Goal: Information Seeking & Learning: Learn about a topic

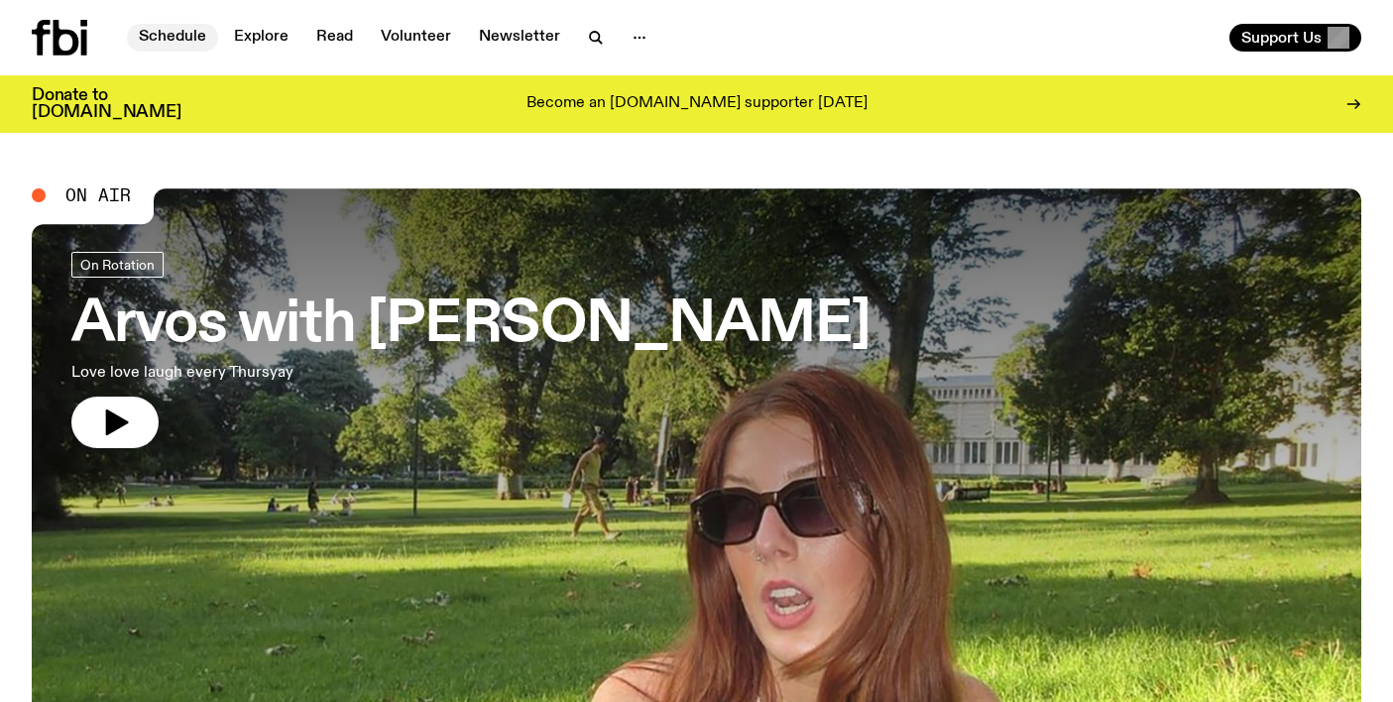
click at [187, 38] on link "Schedule" at bounding box center [172, 38] width 91 height 28
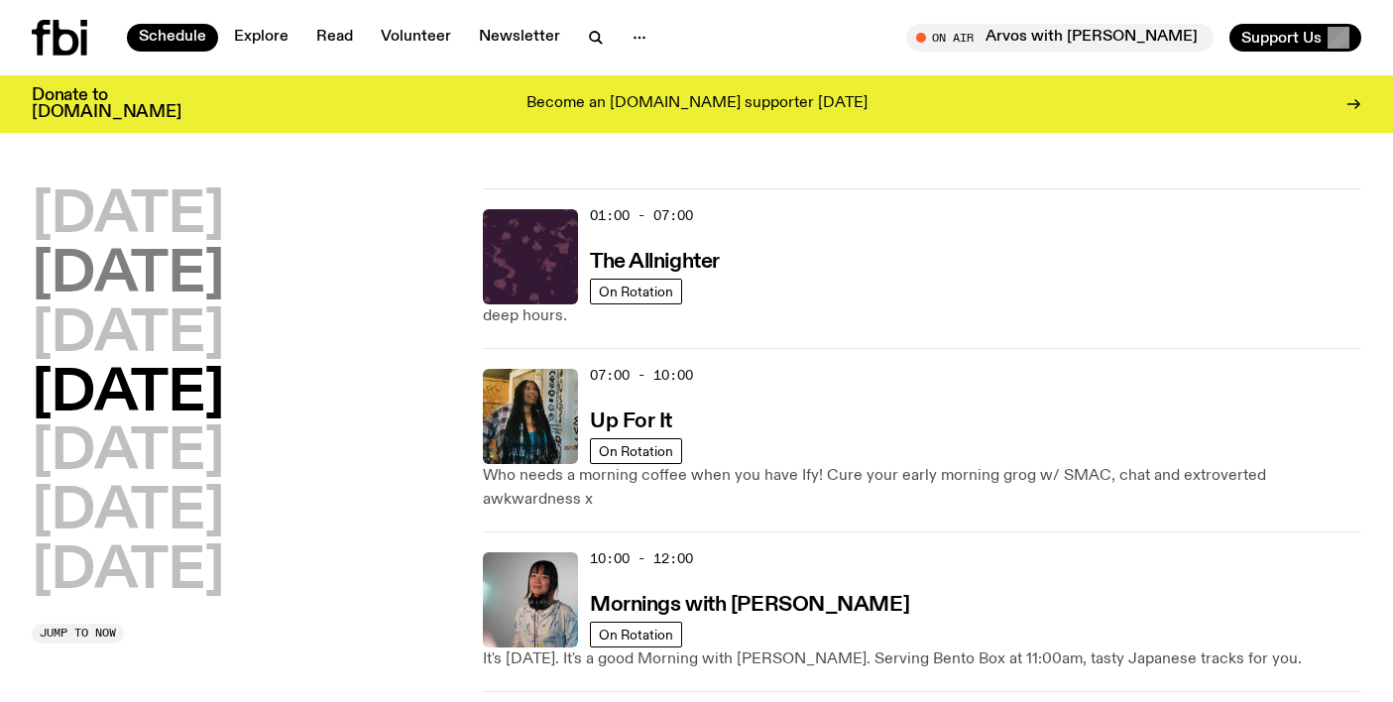
click at [207, 266] on h2 "[DATE]" at bounding box center [128, 276] width 192 height 56
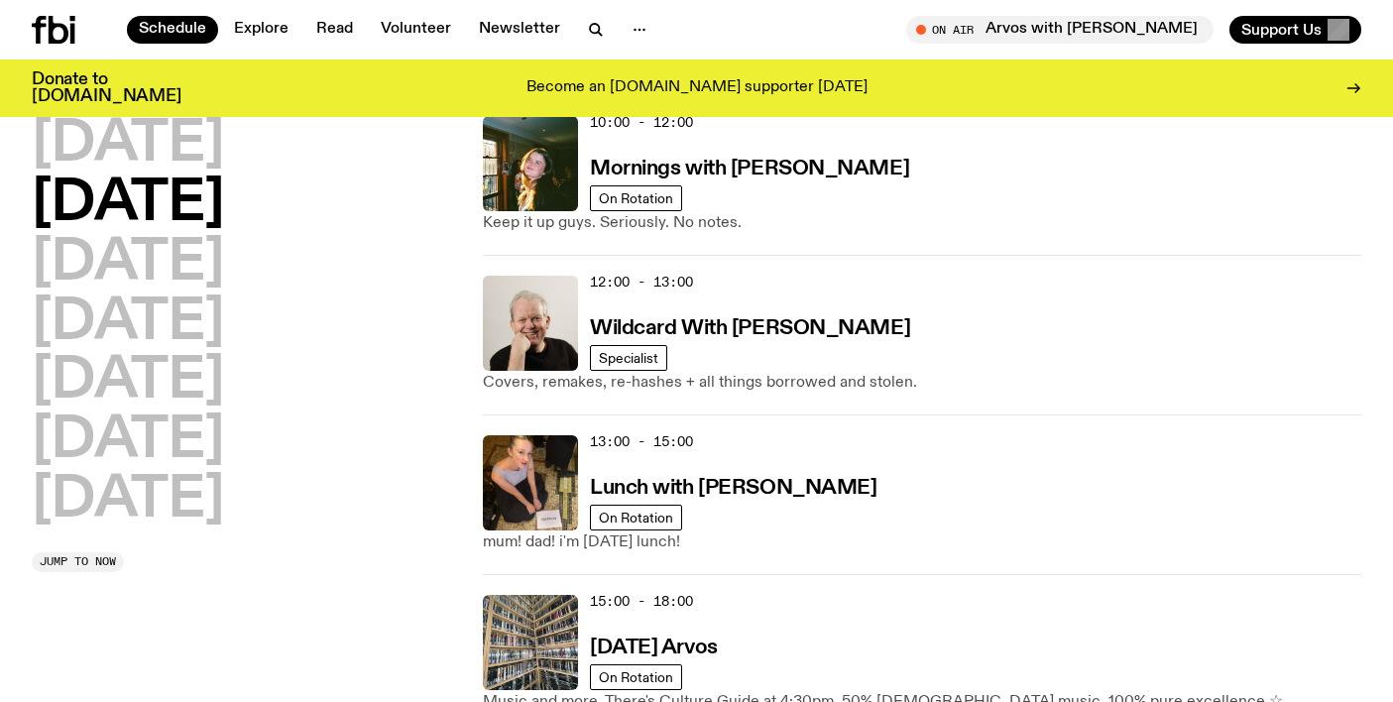
scroll to position [427, 0]
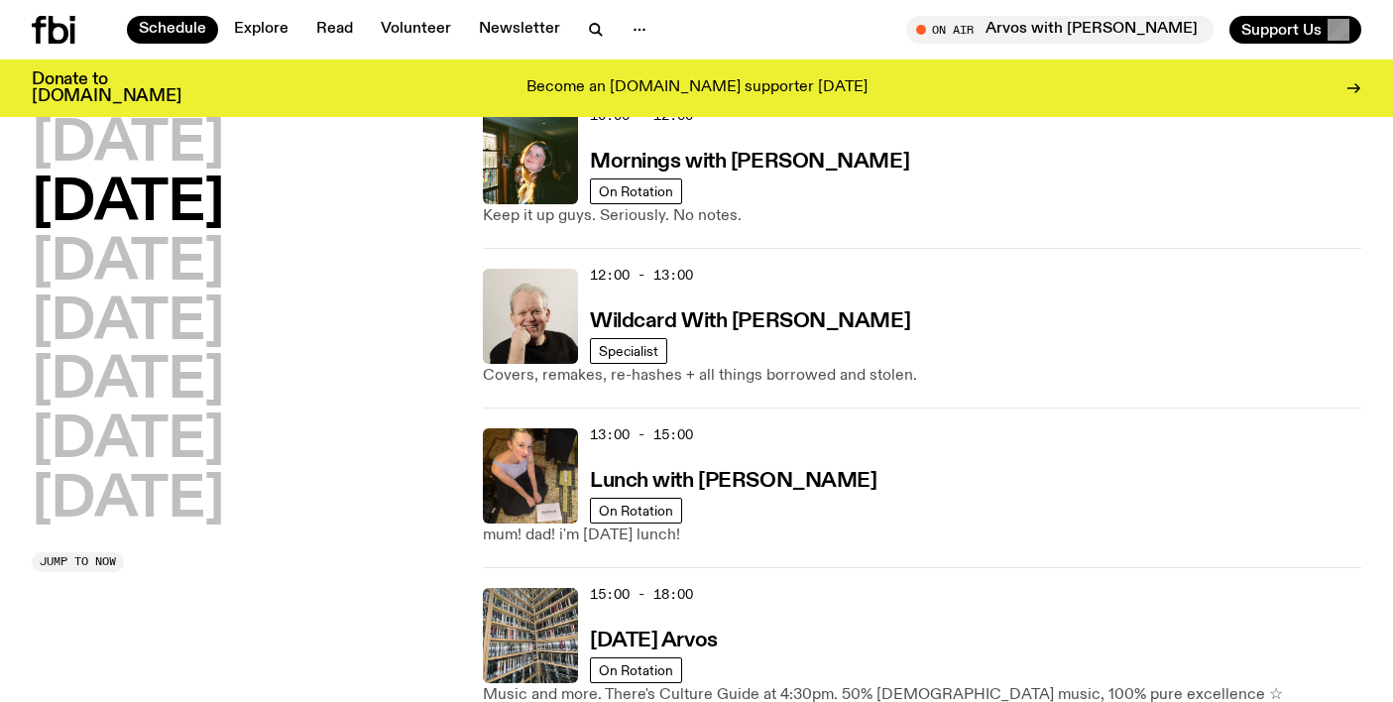
click at [690, 282] on div "12:00 - 13:00 Wildcard With [PERSON_NAME]" at bounding box center [976, 316] width 772 height 95
click at [686, 311] on h3 "Wildcard With [PERSON_NAME]" at bounding box center [750, 321] width 320 height 21
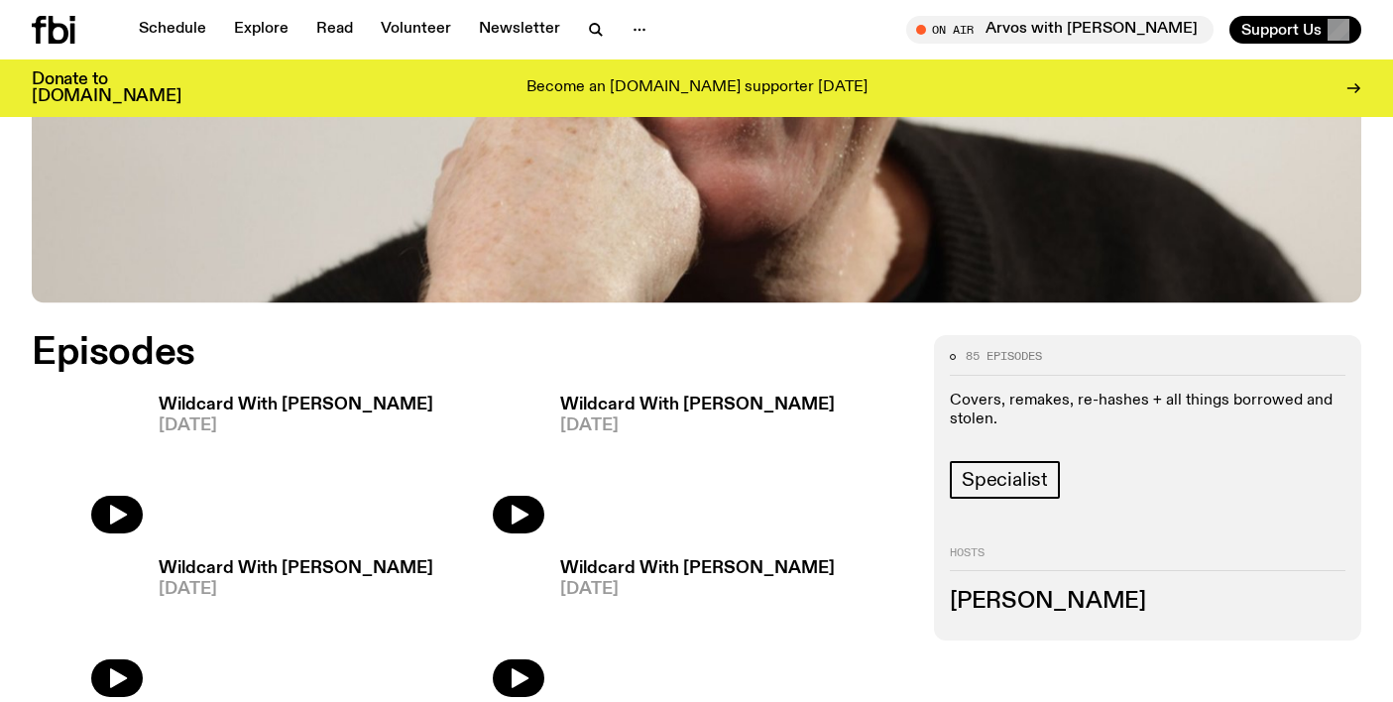
scroll to position [817, 0]
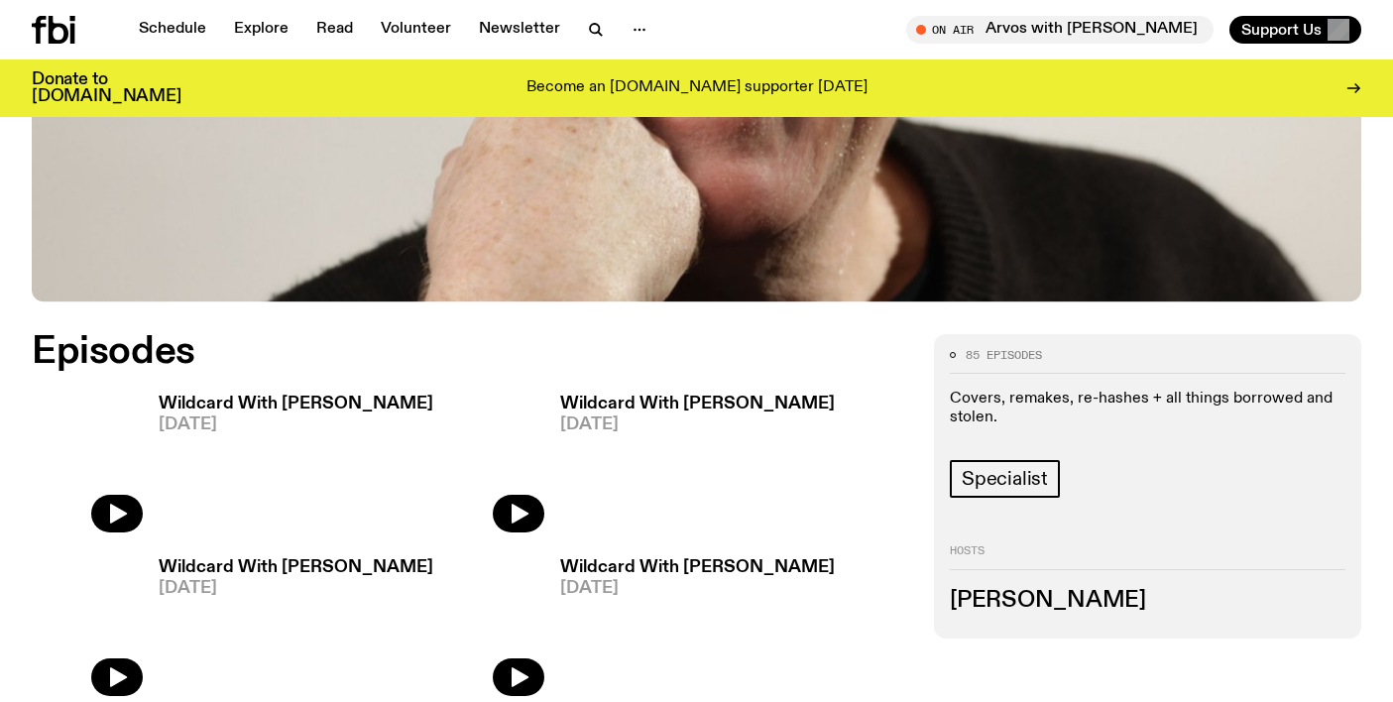
click at [345, 396] on h3 "Wildcard With [PERSON_NAME]" at bounding box center [296, 404] width 275 height 17
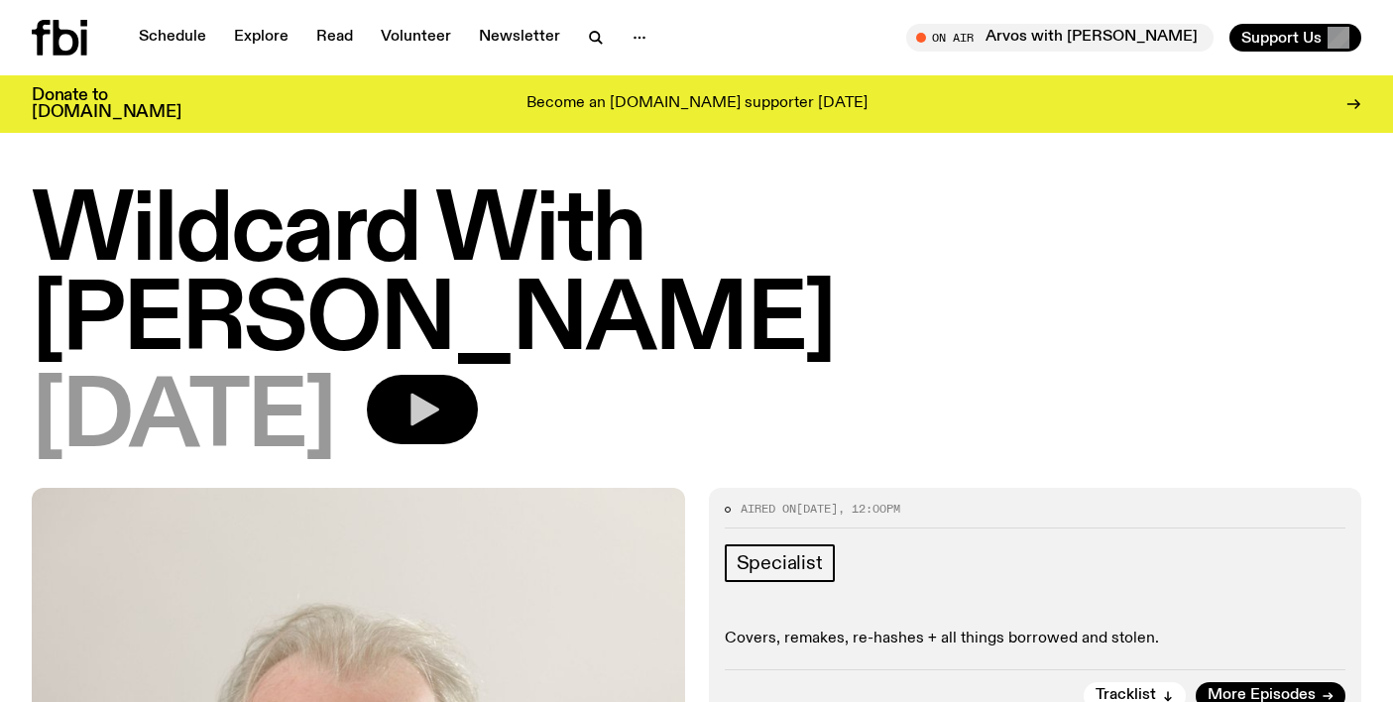
click at [439, 394] on icon "button" at bounding box center [425, 410] width 29 height 33
